Goal: Information Seeking & Learning: Learn about a topic

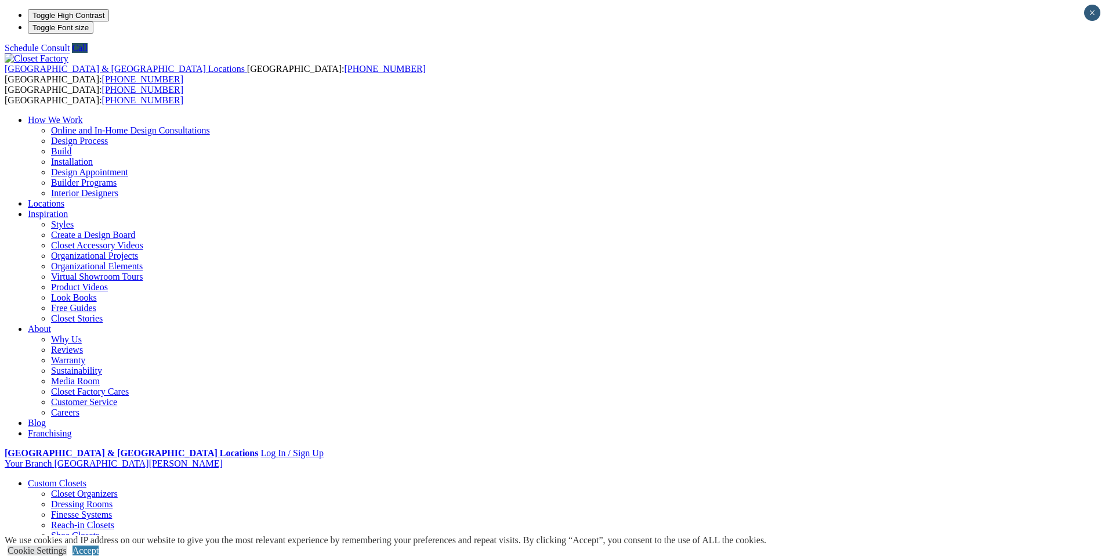
click at [118, 488] on link "Closet Organizers" at bounding box center [84, 493] width 67 height 10
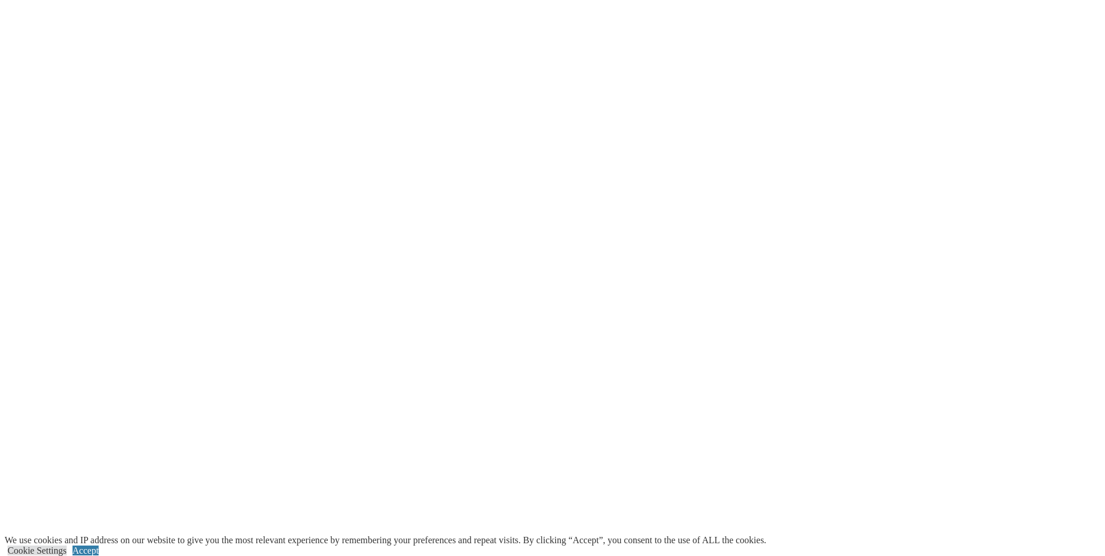
scroll to position [2479, 0]
